Goal: Task Accomplishment & Management: Use online tool/utility

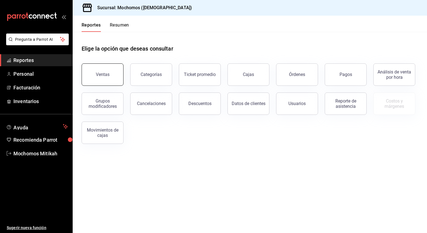
click at [113, 70] on button "Ventas" at bounding box center [103, 74] width 42 height 22
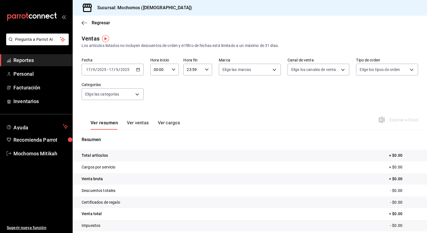
click at [138, 70] on icon "button" at bounding box center [138, 70] width 4 height 4
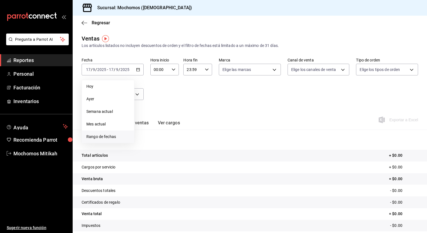
click at [101, 136] on span "Rango de fechas" at bounding box center [107, 137] width 43 height 6
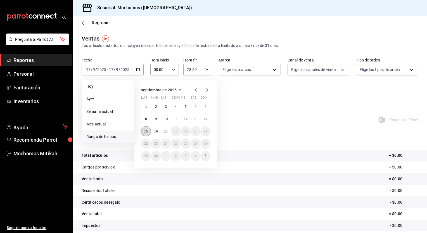
click at [149, 130] on button "15" at bounding box center [146, 131] width 10 height 10
click at [165, 130] on abbr "17" at bounding box center [166, 131] width 4 height 4
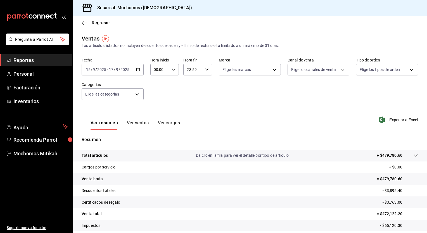
click at [171, 68] on icon "button" at bounding box center [173, 70] width 4 height 4
click at [156, 102] on button "05" at bounding box center [156, 104] width 12 height 11
type input "05:00"
click at [172, 78] on button "00" at bounding box center [171, 83] width 12 height 11
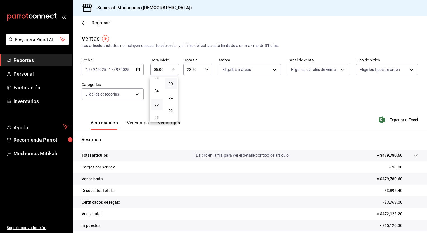
click at [205, 73] on div at bounding box center [213, 116] width 427 height 233
click at [205, 70] on icon "button" at bounding box center [207, 70] width 4 height 4
click at [192, 84] on button "05" at bounding box center [189, 82] width 12 height 11
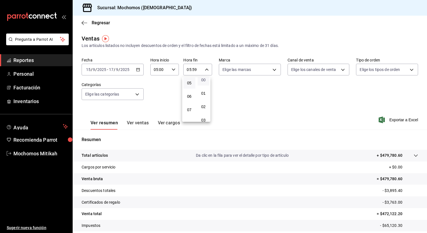
click at [203, 80] on span "00" at bounding box center [203, 80] width 5 height 4
type input "05:00"
click at [223, 92] on div at bounding box center [213, 116] width 427 height 233
click at [388, 121] on span "Exportar a Excel" at bounding box center [398, 119] width 38 height 7
